Goal: Ask a question

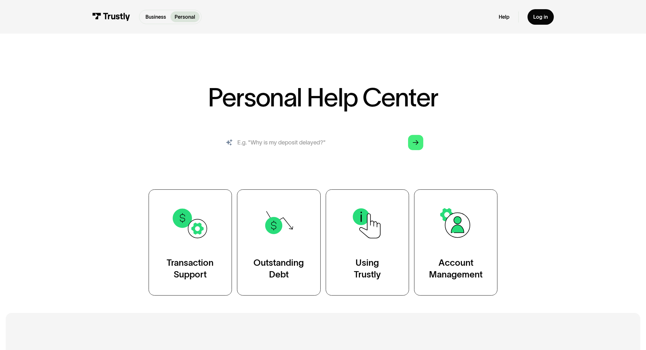
click at [320, 140] on input "search" at bounding box center [323, 142] width 212 height 23
click at [293, 140] on input "search" at bounding box center [323, 142] width 212 height 23
paste input "What should I do if I have an outstanding balance with Trustly?"
type input "What should I do if I have an outstanding balance with Trustly?"
click at [418, 143] on polygon "Search" at bounding box center [416, 142] width 6 height 5
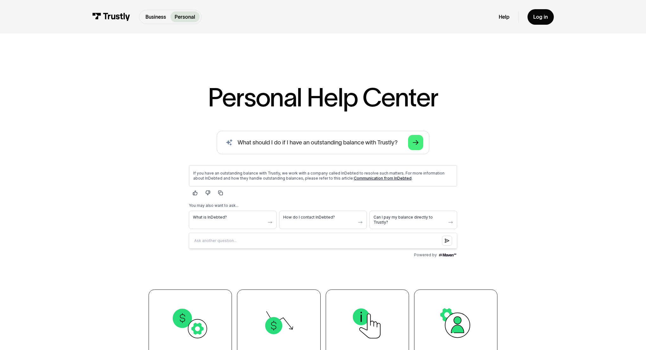
click at [533, 142] on div "AI-powered search ( 1 / 4 ) Type your question and our smart search will find y…" at bounding box center [323, 195] width 425 height 129
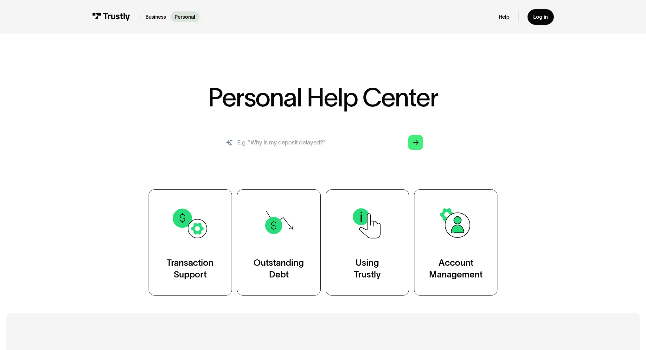
click at [333, 143] on input "search" at bounding box center [323, 142] width 212 height 23
type input "How do I access my Trustly Report or download my transaction history?"
click at [417, 145] on icon "Arrow Right" at bounding box center [416, 143] width 6 height 6
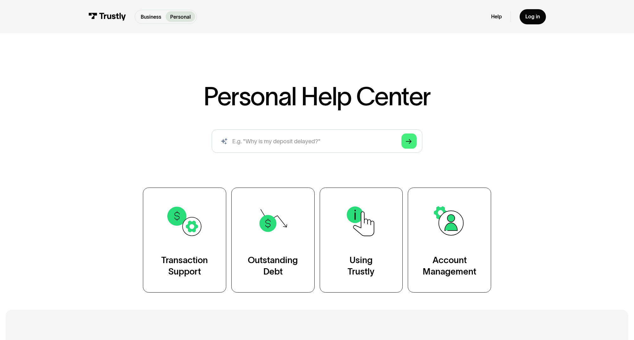
click at [540, 92] on div "Personal Help Center AI-powered search ( 1 / 4 ) Type your question and our sma…" at bounding box center [317, 164] width 634 height 255
